Goal: Transaction & Acquisition: Purchase product/service

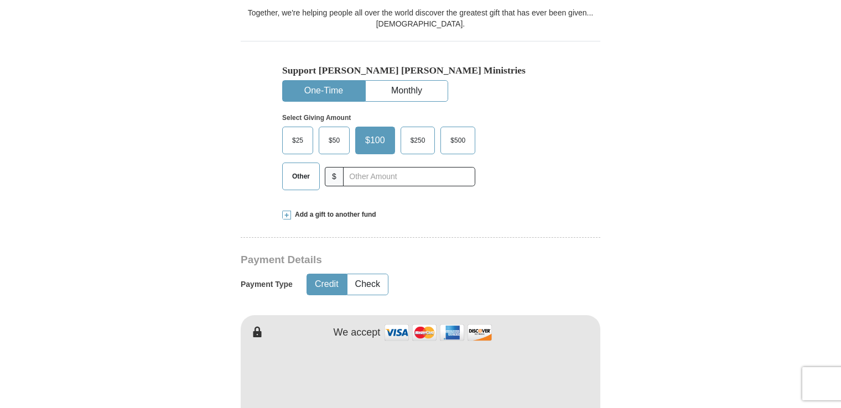
scroll to position [332, 0]
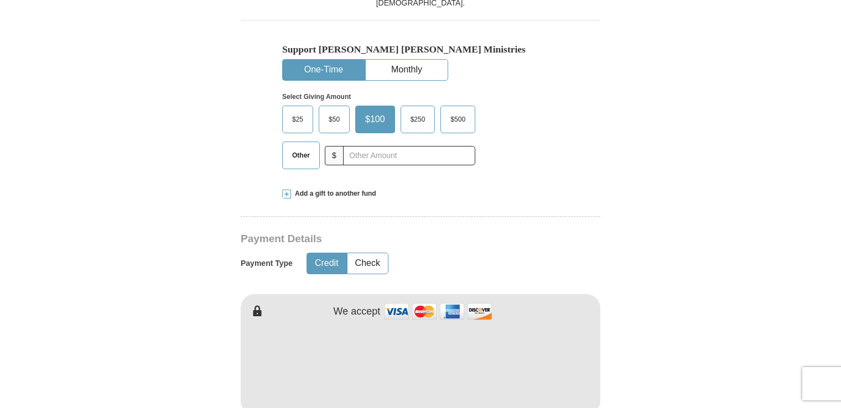
click at [331, 116] on span "$50" at bounding box center [334, 119] width 22 height 17
click at [0, 0] on input "$50" at bounding box center [0, 0] width 0 height 0
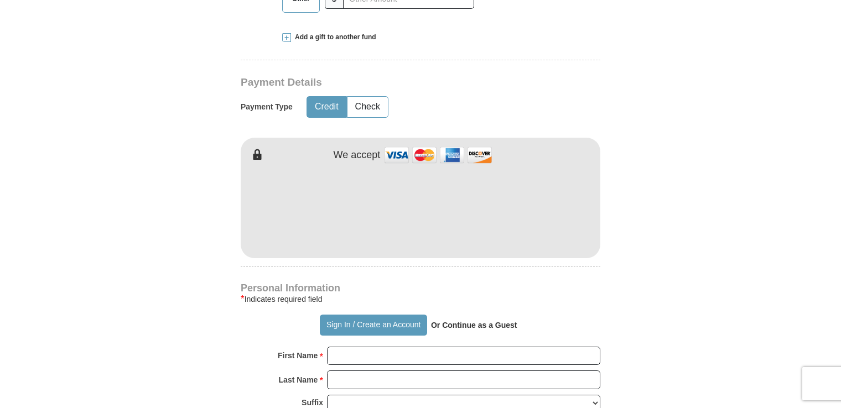
scroll to position [498, 0]
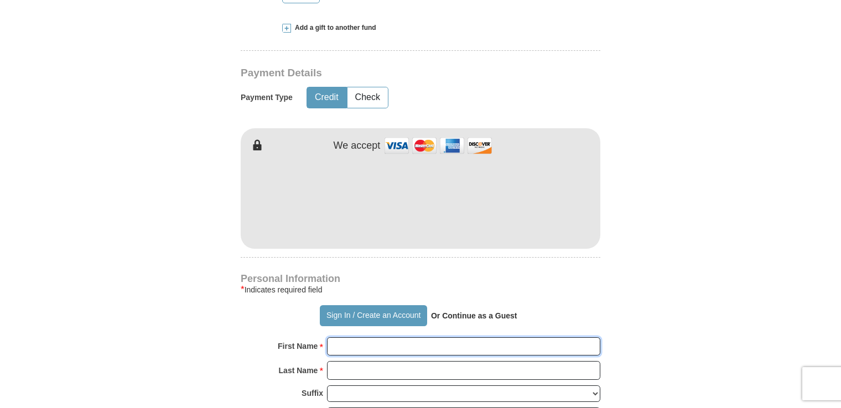
click at [383, 342] on input "First Name *" at bounding box center [463, 347] width 273 height 19
type input "[PERSON_NAME]"
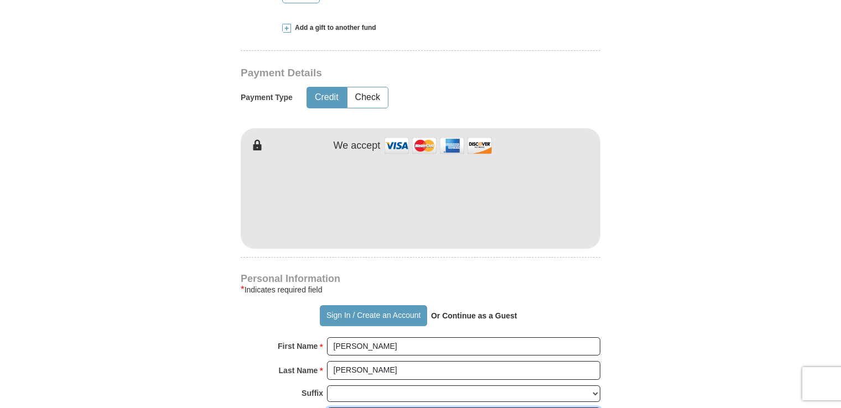
type input "[PERSON_NAME]"
type input "[STREET_ADDRESS]"
type input "Emmaus"
type input "18049"
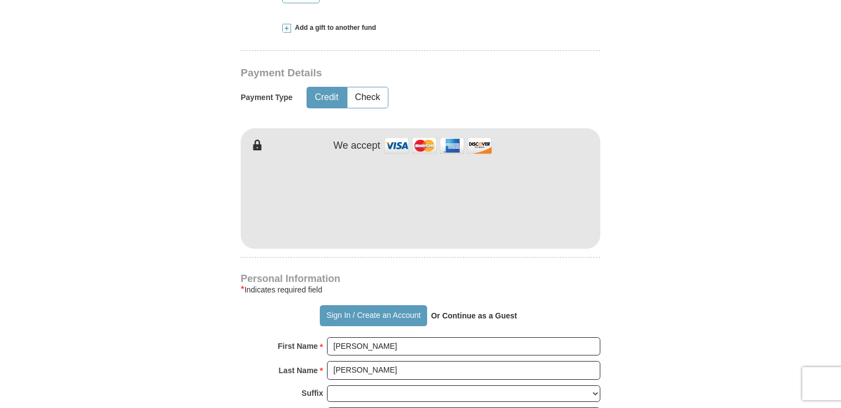
type input "[PHONE_NUMBER]"
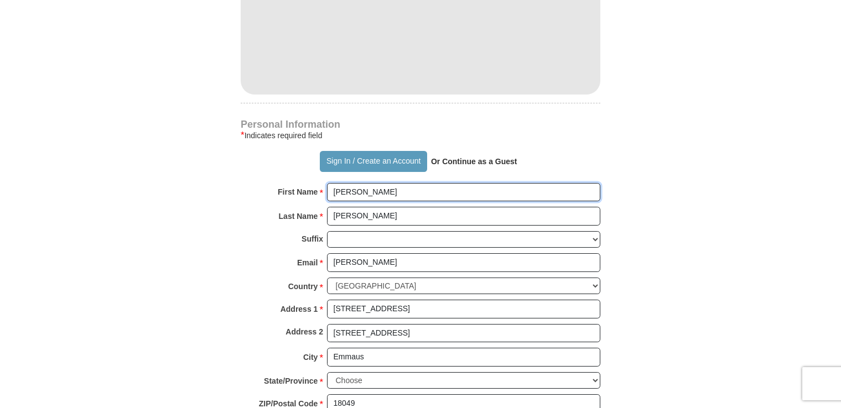
scroll to position [664, 0]
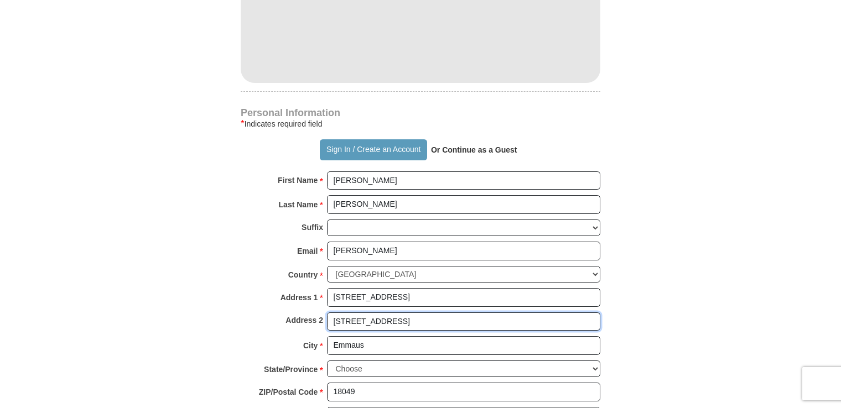
drag, startPoint x: 434, startPoint y: 322, endPoint x: 289, endPoint y: 349, distance: 147.9
click at [289, 349] on div "Personal Information * Indicates required field Sign In / Create an Account Or …" at bounding box center [421, 272] width 360 height 328
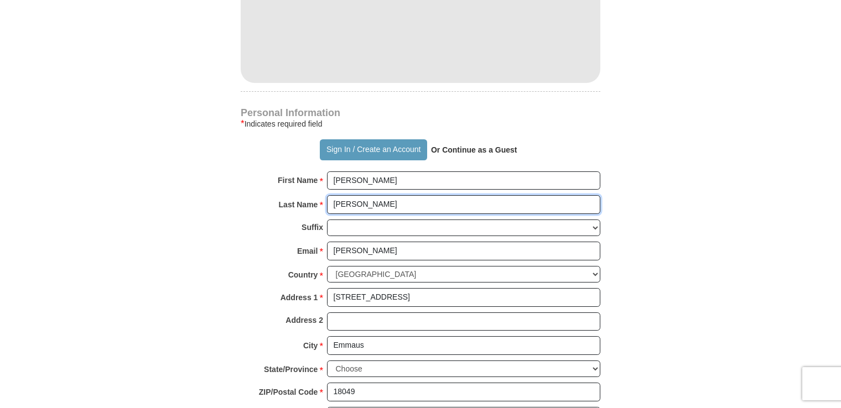
drag, startPoint x: 377, startPoint y: 205, endPoint x: 280, endPoint y: 218, distance: 97.7
click at [280, 218] on div "Personal Information * Indicates required field Sign In / Create an Account Or …" at bounding box center [421, 272] width 360 height 328
type input "[PERSON_NAME]"
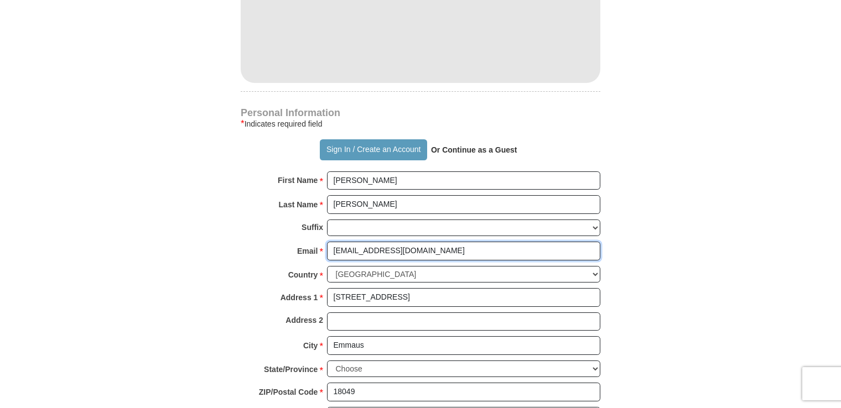
type input "[EMAIL_ADDRESS][DOMAIN_NAME]"
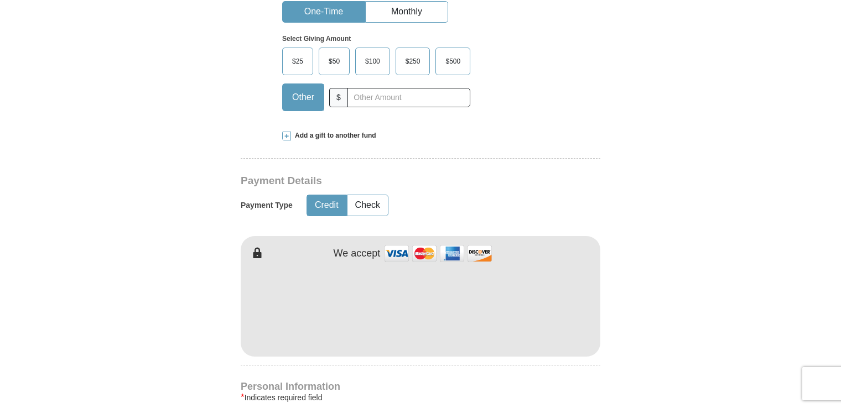
scroll to position [387, 0]
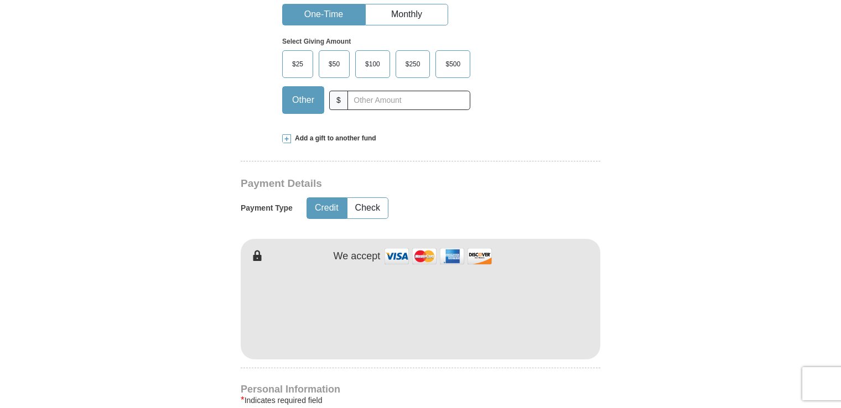
click at [328, 68] on span "$50" at bounding box center [334, 64] width 22 height 17
click at [0, 0] on input "$50" at bounding box center [0, 0] width 0 height 0
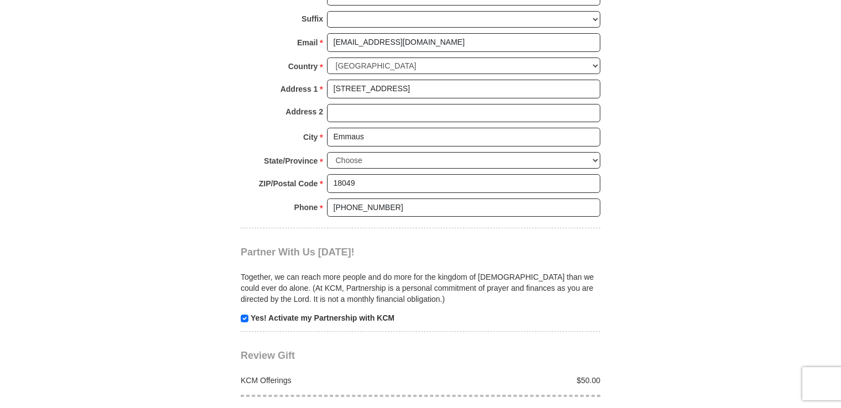
scroll to position [885, 0]
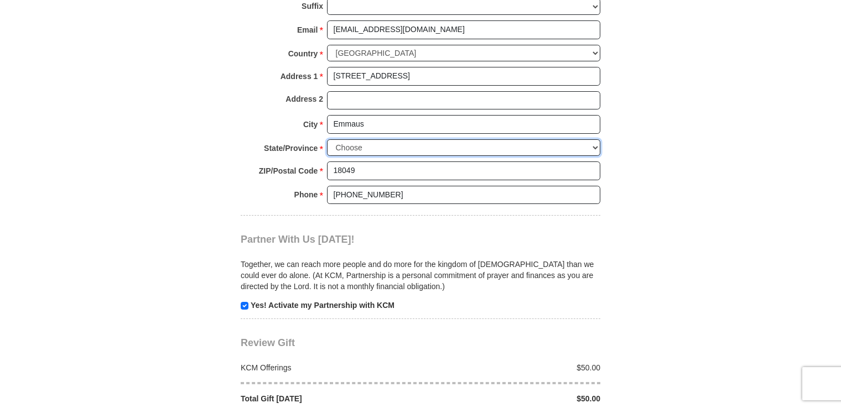
click at [372, 143] on select "Choose [US_STATE] [US_STATE] [US_STATE] [US_STATE] [US_STATE] Armed Forces Amer…" at bounding box center [463, 147] width 273 height 17
select select "PA"
click at [327, 139] on select "Choose [US_STATE] [US_STATE] [US_STATE] [US_STATE] [US_STATE] Armed Forces Amer…" at bounding box center [463, 147] width 273 height 17
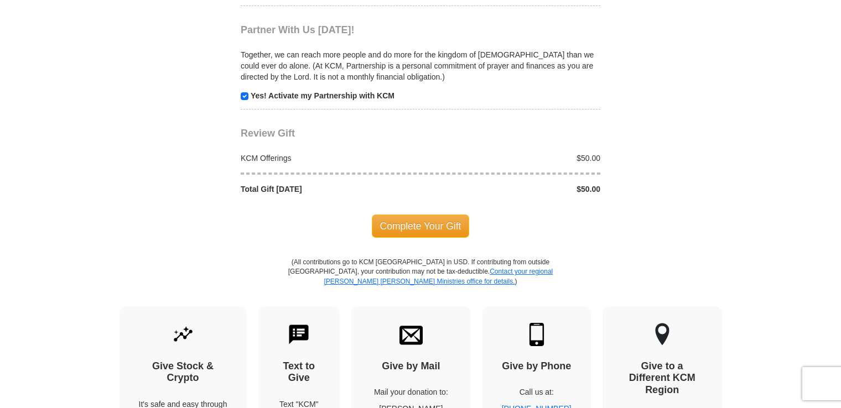
scroll to position [1107, 0]
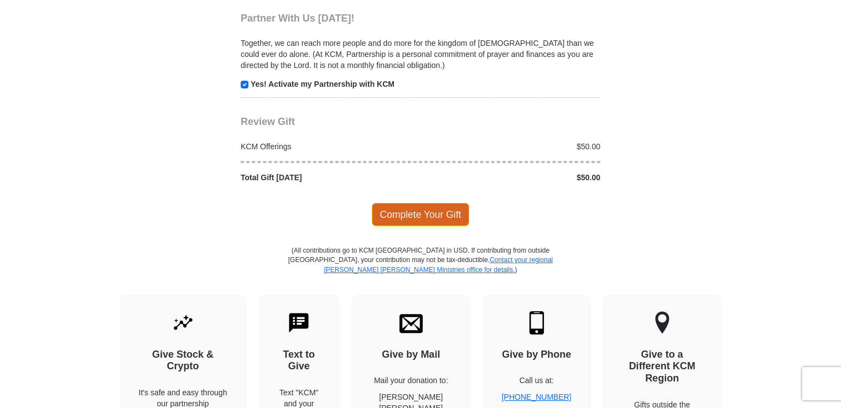
click at [433, 203] on span "Complete Your Gift" at bounding box center [421, 214] width 98 height 23
